Goal: Task Accomplishment & Management: Manage account settings

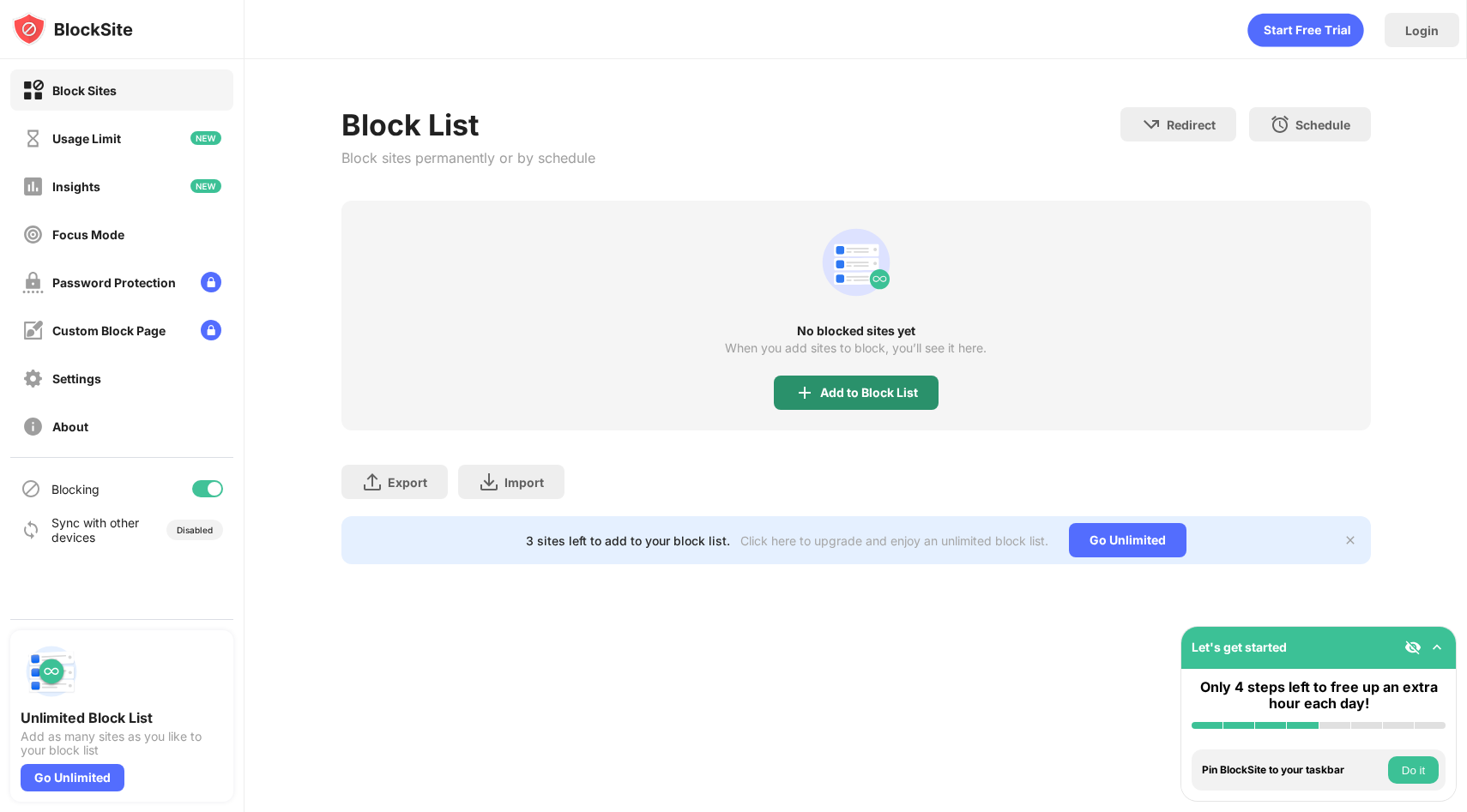
click at [872, 406] on div "Add to Block List" at bounding box center [856, 393] width 165 height 34
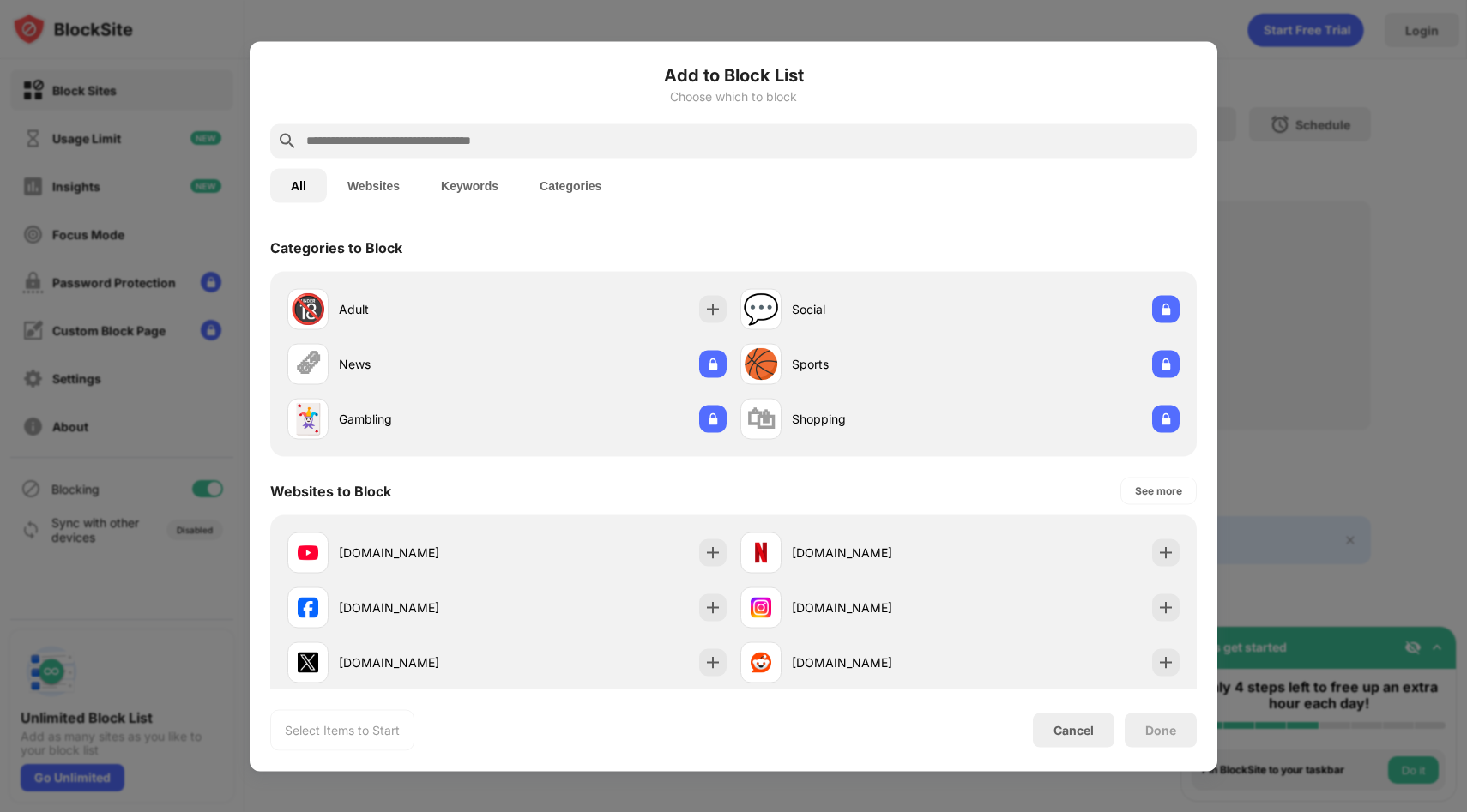
click at [410, 135] on input "text" at bounding box center [748, 140] width 886 height 21
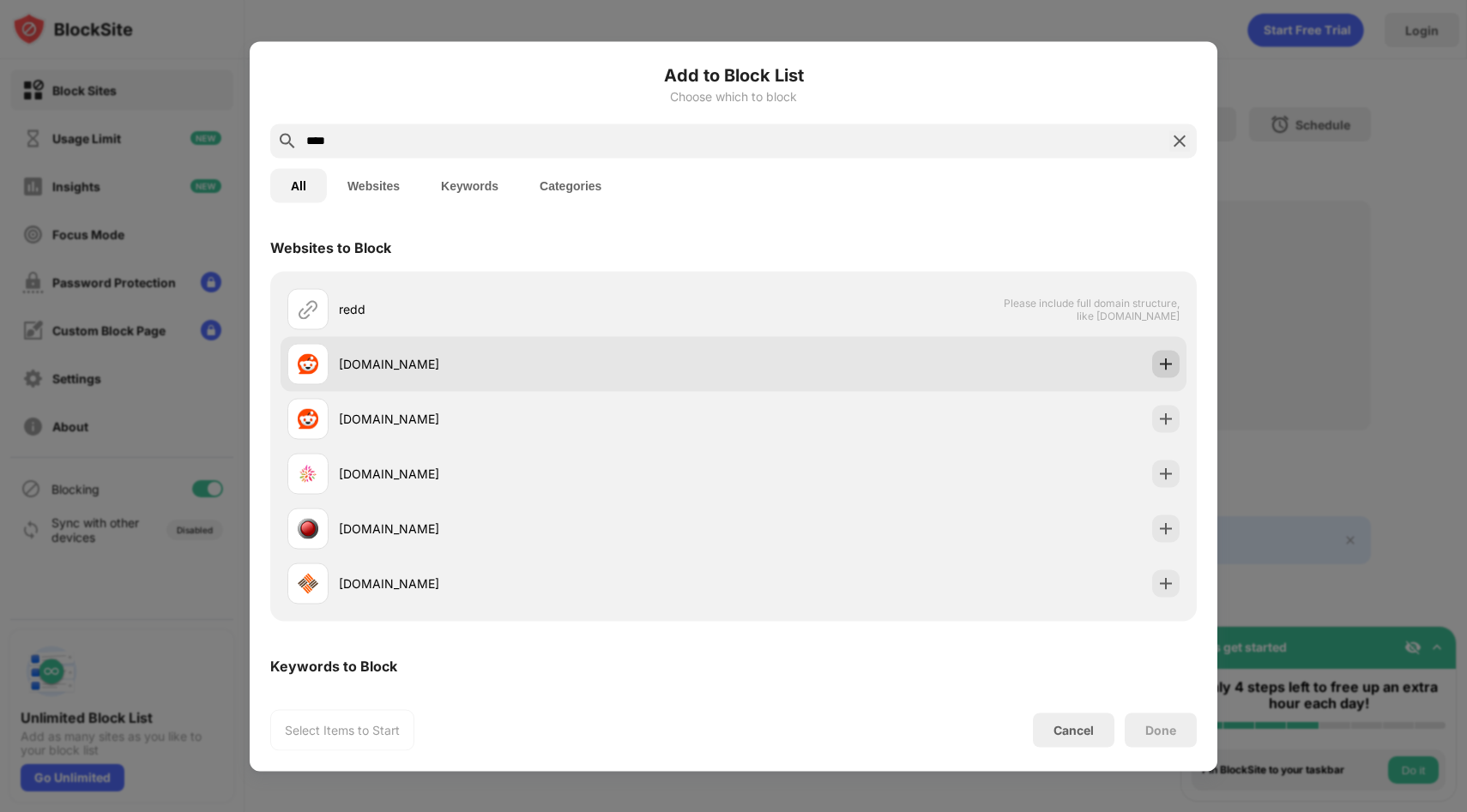
type input "****"
click at [1163, 359] on img at bounding box center [1166, 364] width 18 height 18
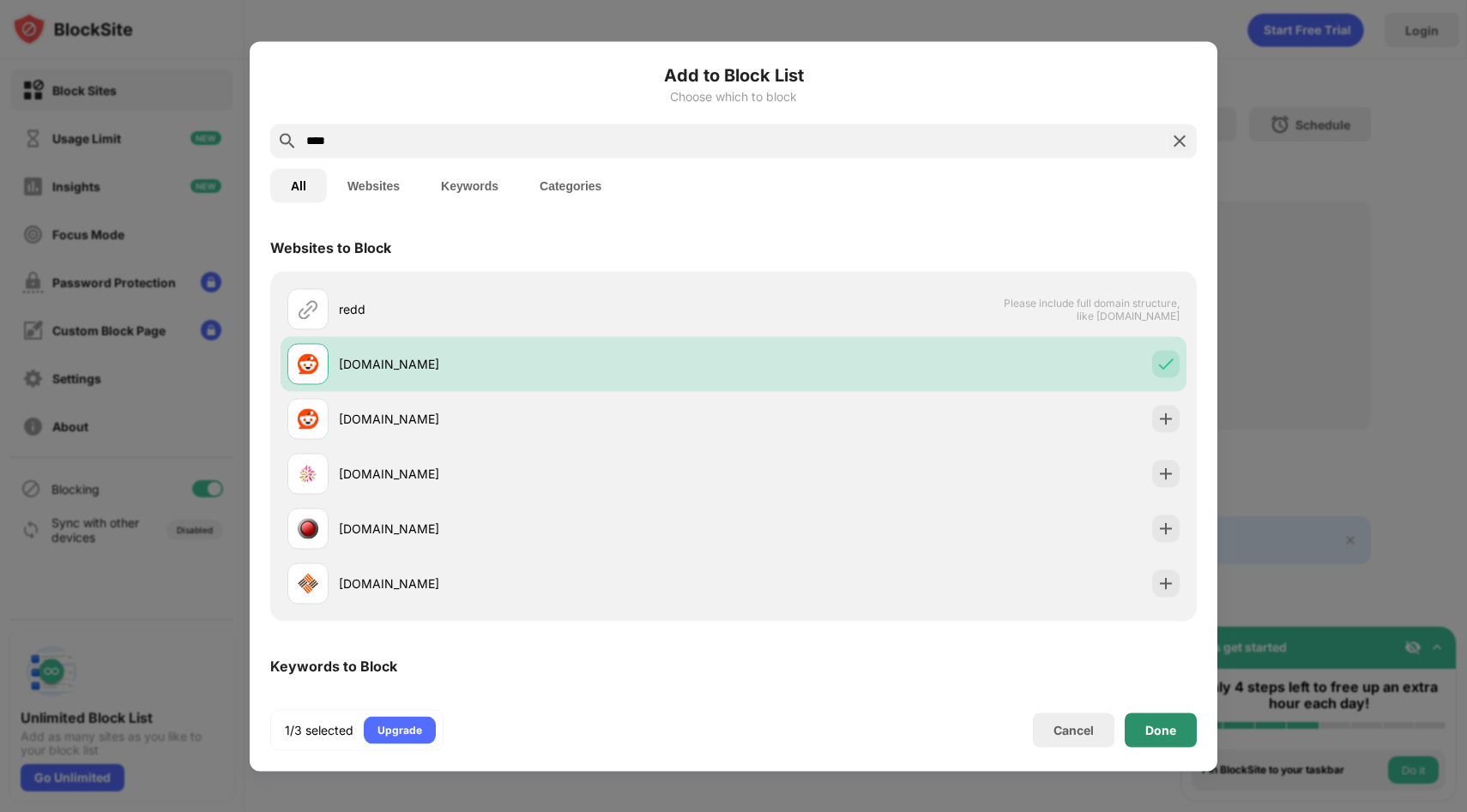
click at [1179, 734] on div "Done" at bounding box center [1161, 730] width 73 height 34
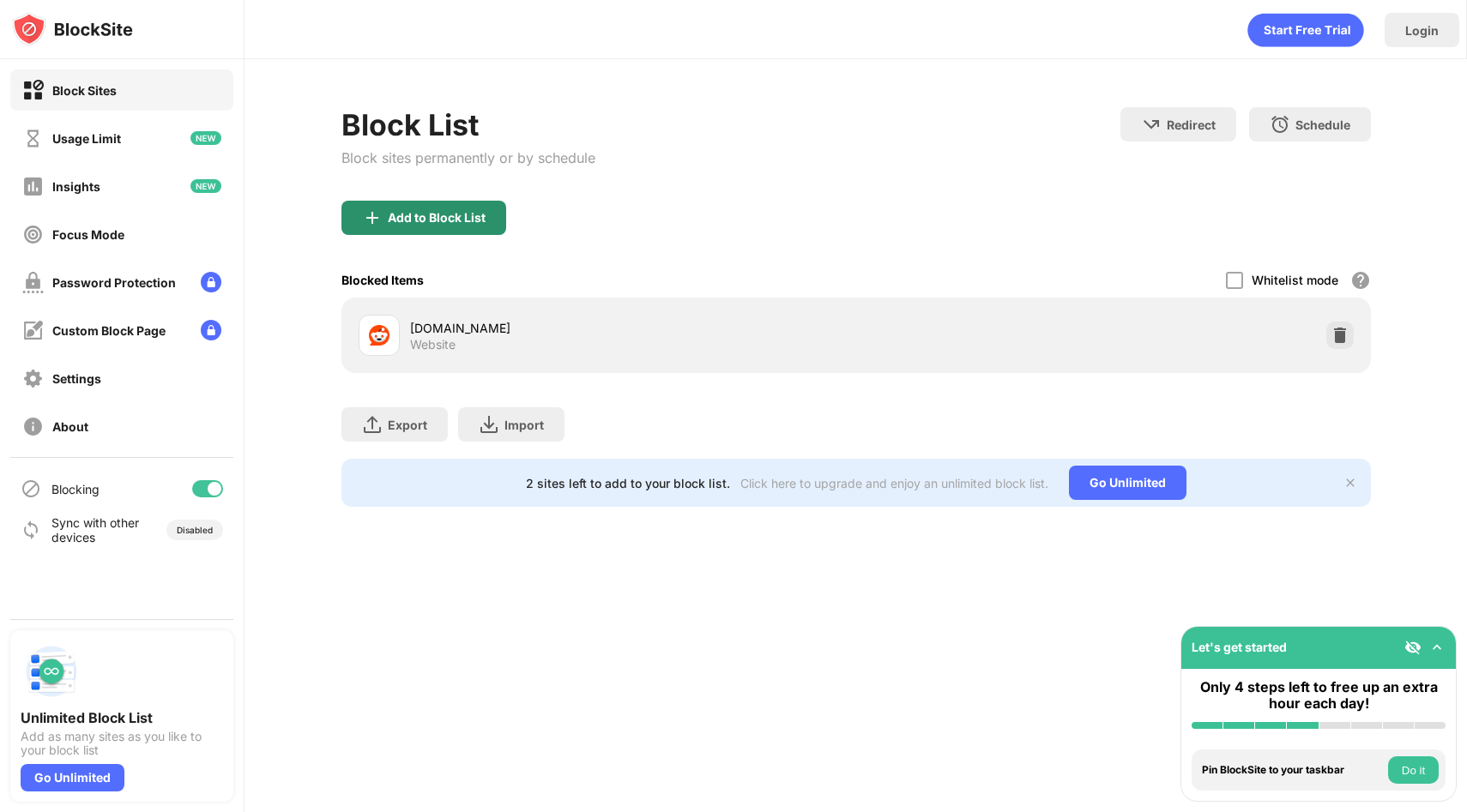
click at [481, 217] on div "Add to Block List" at bounding box center [437, 217] width 98 height 14
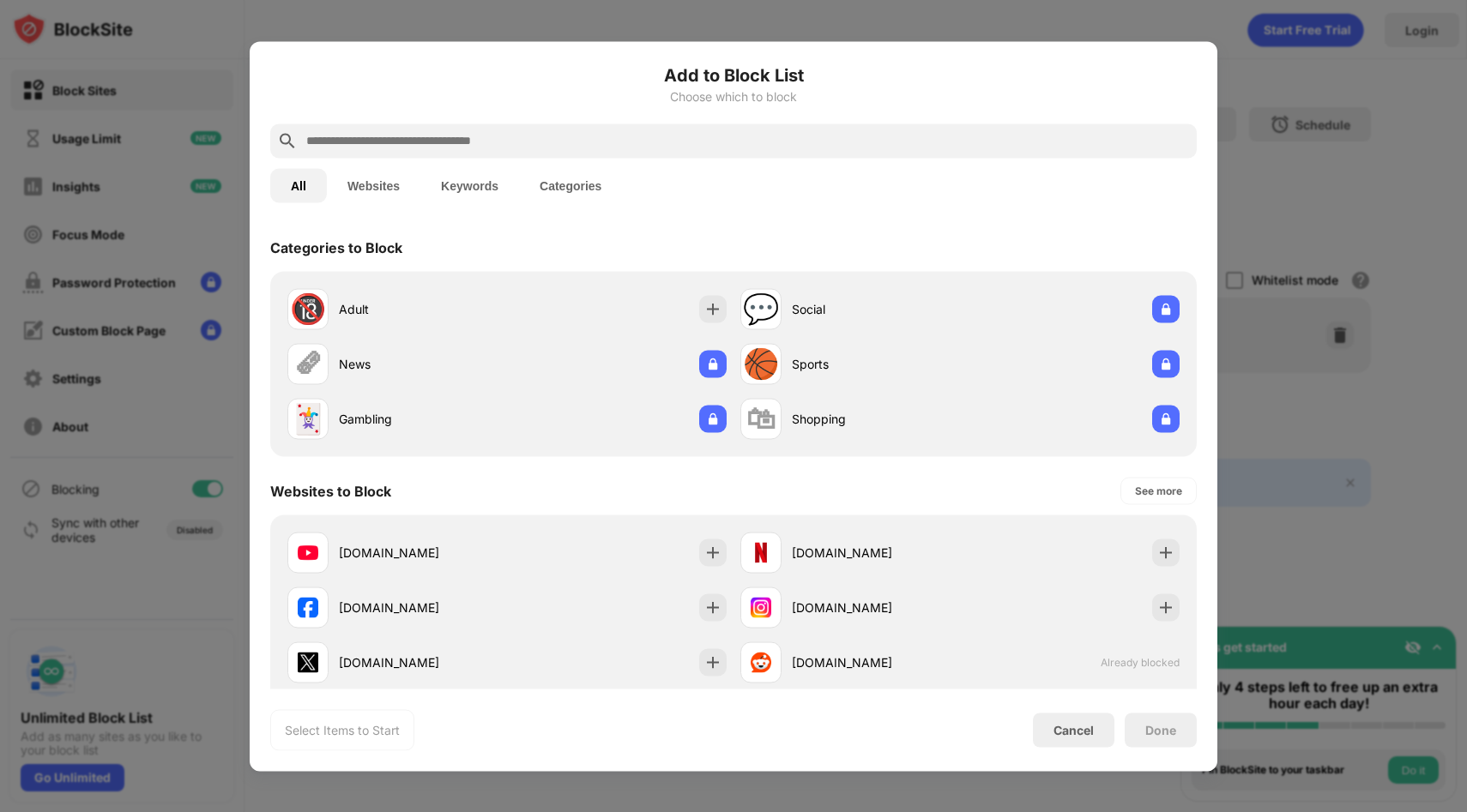
click at [483, 143] on input "text" at bounding box center [748, 140] width 886 height 21
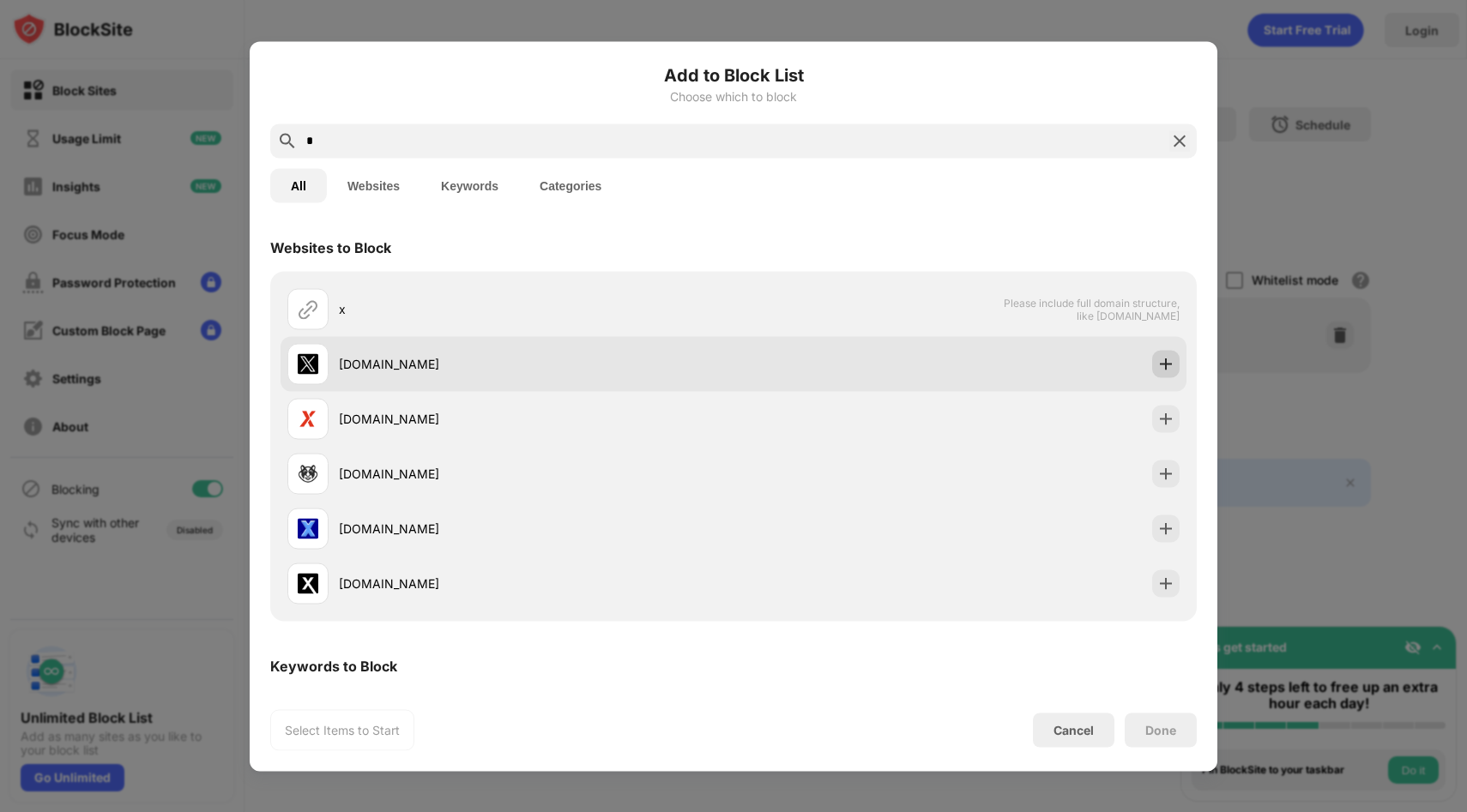
type input "*"
click at [1168, 364] on img at bounding box center [1166, 364] width 18 height 18
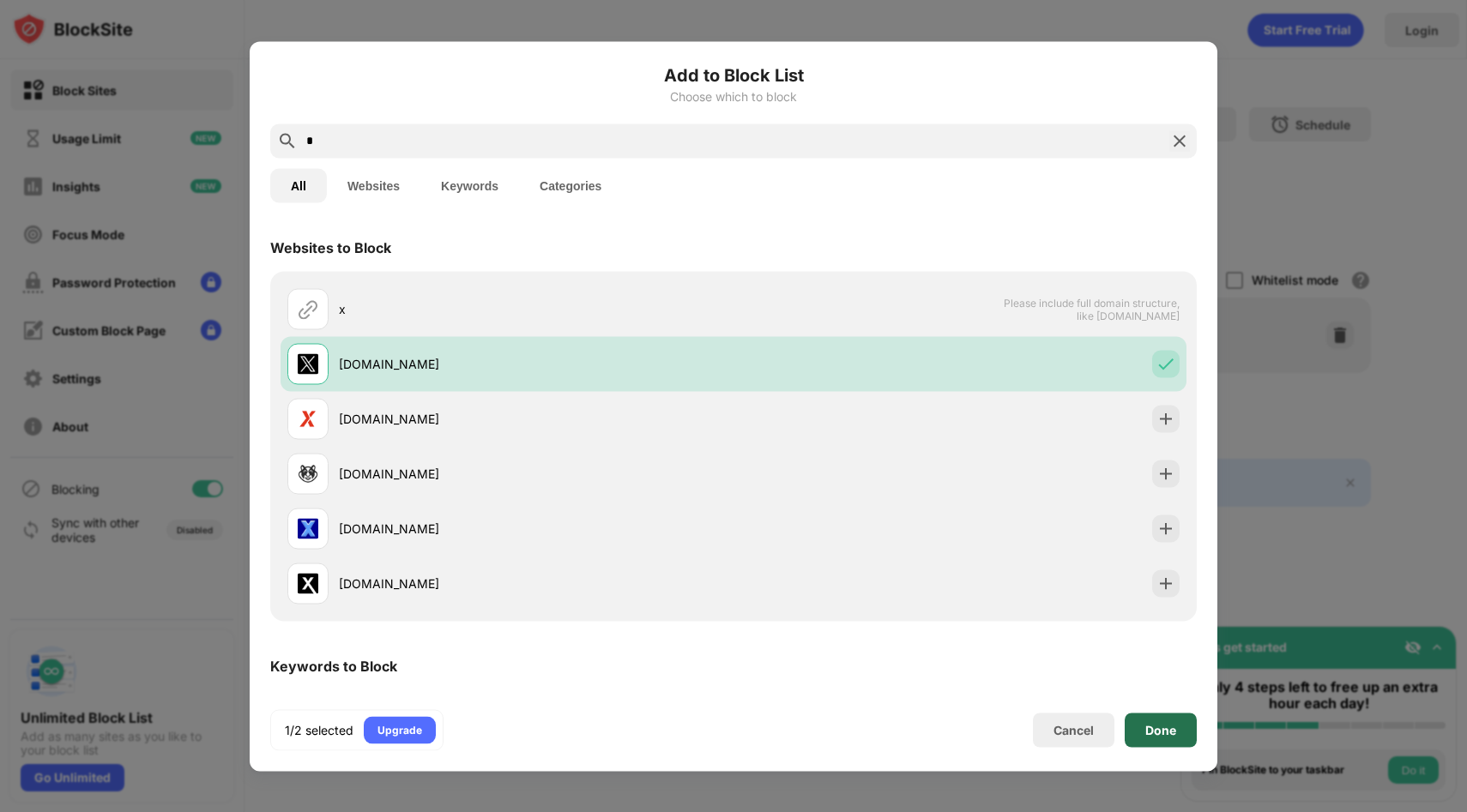
click at [1182, 738] on div "Done" at bounding box center [1161, 730] width 73 height 34
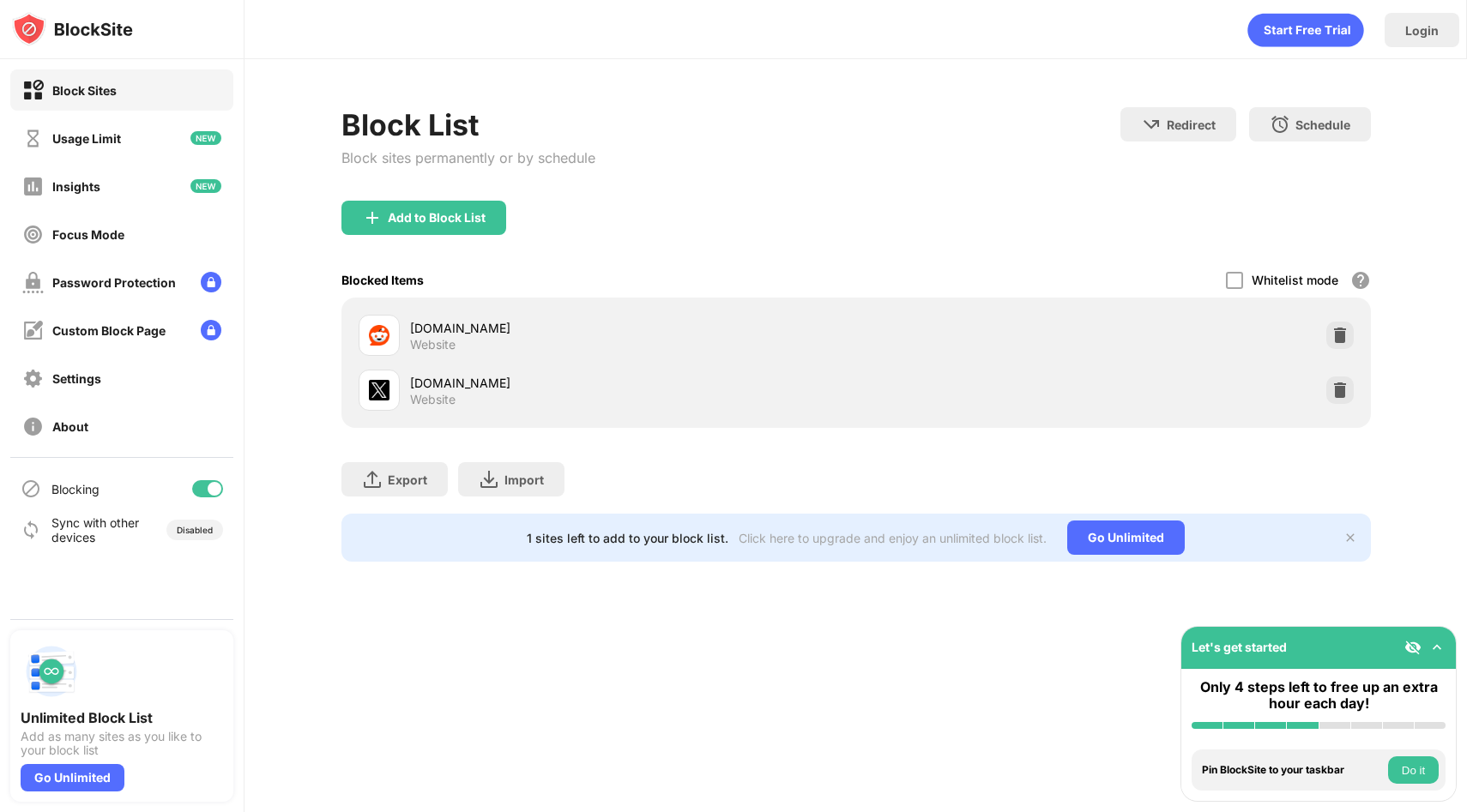
click at [1445, 648] on div "Let's get started" at bounding box center [1319, 647] width 274 height 42
click at [1442, 648] on img at bounding box center [1438, 647] width 18 height 18
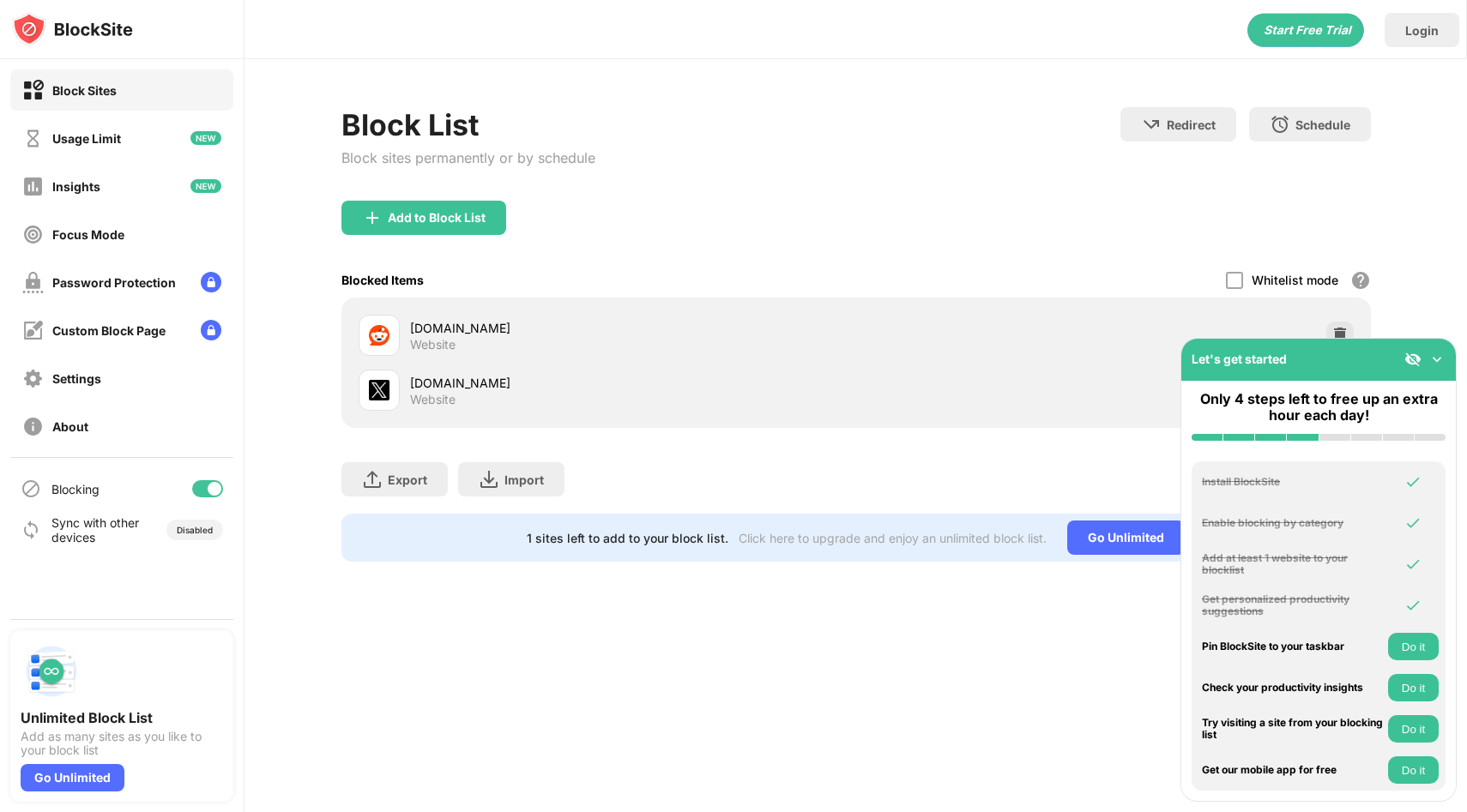
click at [1436, 366] on img at bounding box center [1438, 359] width 18 height 18
